Goal: Task Accomplishment & Management: Manage account settings

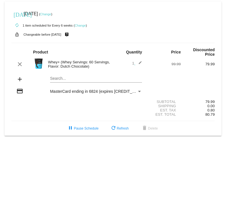
click at [51, 15] on link "Change" at bounding box center [45, 13] width 11 height 3
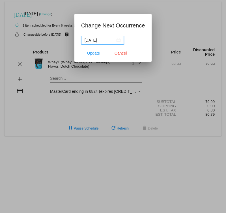
click at [107, 39] on input "[DATE]" at bounding box center [99, 40] width 31 height 6
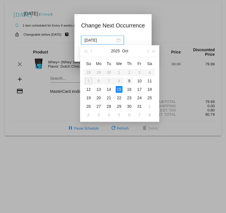
click at [130, 80] on div "9" at bounding box center [129, 80] width 7 height 7
type input "[DATE]"
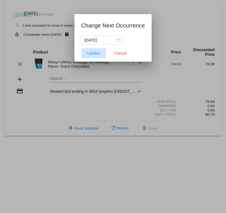
click at [97, 54] on span "Update" at bounding box center [93, 53] width 13 height 5
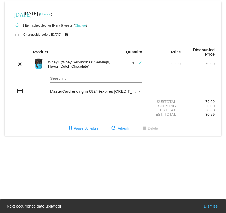
click at [79, 25] on link "Change" at bounding box center [80, 25] width 11 height 3
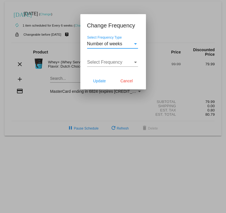
click at [126, 44] on div "Number of weeks" at bounding box center [110, 43] width 46 height 5
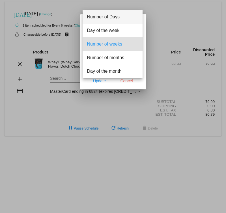
click at [114, 19] on span "Number of Days" at bounding box center [112, 17] width 51 height 14
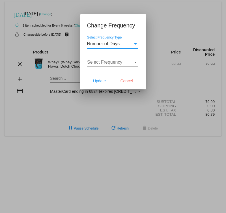
click at [128, 46] on div "Number of Days" at bounding box center [110, 43] width 46 height 5
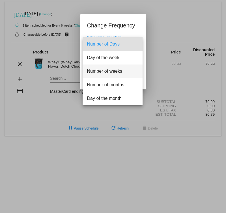
click at [120, 72] on span "Number of weeks" at bounding box center [112, 71] width 51 height 14
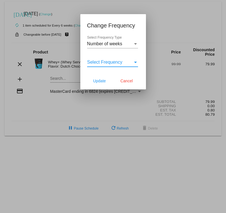
click at [126, 62] on div "Select Frequency" at bounding box center [110, 62] width 46 height 5
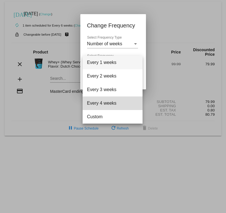
click at [120, 103] on span "Every 4 weeks" at bounding box center [112, 103] width 51 height 14
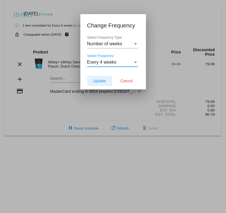
click at [99, 80] on span "Update" at bounding box center [99, 80] width 13 height 5
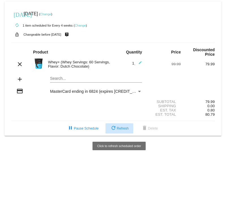
click at [120, 130] on span "refresh Refresh" at bounding box center [119, 128] width 19 height 4
